Goal: Task Accomplishment & Management: Complete application form

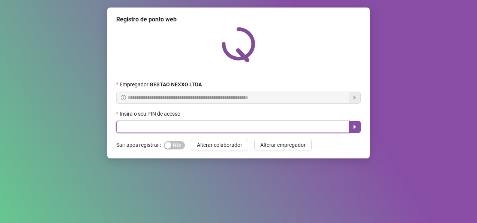
click at [234, 128] on input "text" at bounding box center [232, 127] width 233 height 12
type input "*****"
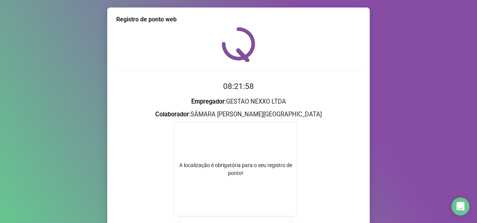
click at [471, 58] on div "Registro de ponto web 08:21:58 Empregador : GESTAO NEXXO LTDA Colaborador : SÂM…" at bounding box center [238, 111] width 477 height 223
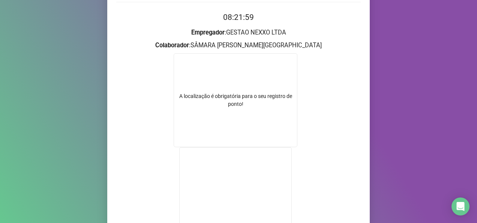
scroll to position [84, 0]
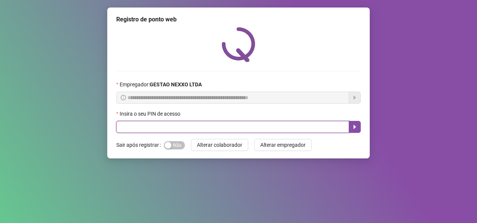
click at [194, 129] on input "text" at bounding box center [232, 127] width 233 height 12
type input "*****"
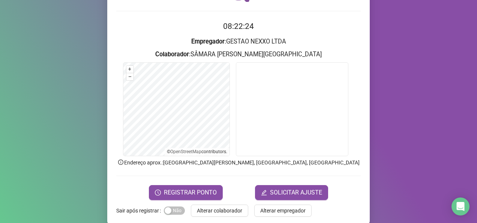
scroll to position [60, 0]
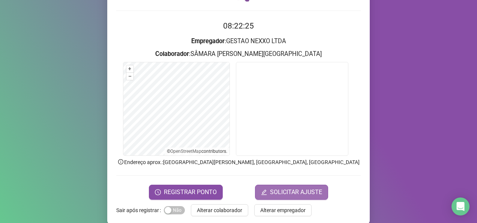
click at [293, 186] on button "SOLICITAR AJUSTE" at bounding box center [291, 191] width 73 height 15
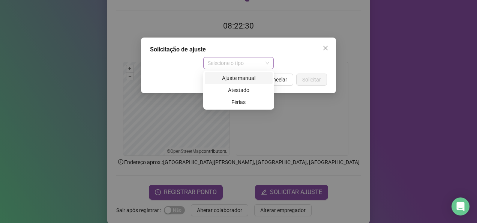
click at [236, 68] on span "Selecione o tipo" at bounding box center [239, 62] width 62 height 11
click at [241, 76] on div "Ajuste manual" at bounding box center [238, 78] width 59 height 8
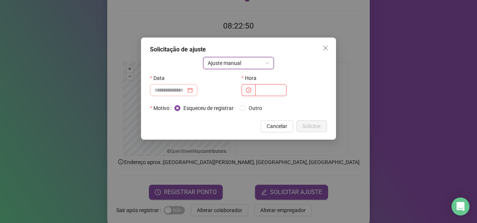
click at [193, 88] on div at bounding box center [173, 90] width 38 height 8
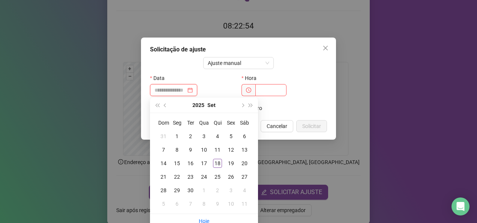
click at [193, 89] on div at bounding box center [173, 90] width 38 height 8
type input "**********"
click at [220, 166] on div "18" at bounding box center [217, 163] width 9 height 9
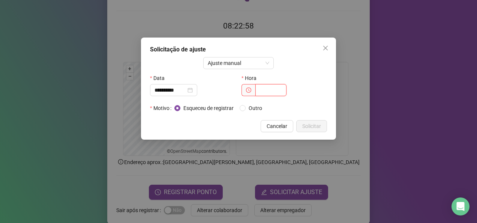
click at [262, 91] on input "text" at bounding box center [270, 90] width 31 height 12
type input "*****"
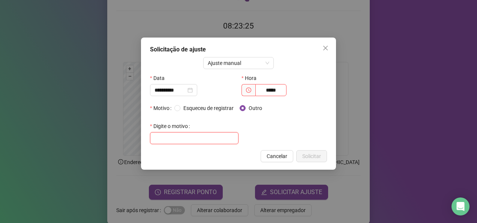
click at [193, 135] on input "text" at bounding box center [194, 138] width 88 height 12
type input "*"
click at [181, 109] on div "Esqueceu de registrar Outro" at bounding box center [250, 108] width 153 height 12
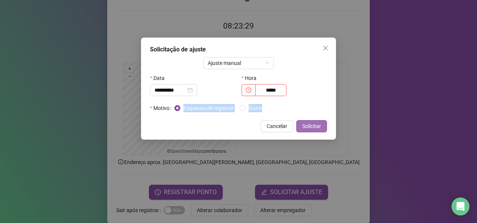
click at [313, 127] on span "Solicitar" at bounding box center [311, 126] width 19 height 8
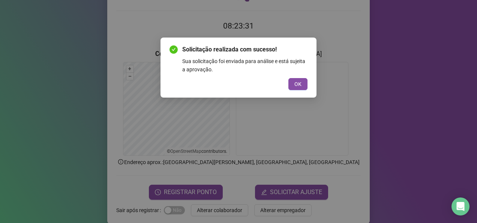
click at [292, 78] on div "Solicitação realizada com sucesso! Sua solicitação foi enviada para análise e e…" at bounding box center [238, 67] width 138 height 45
click at [297, 82] on span "OK" at bounding box center [297, 84] width 7 height 8
